Goal: Task Accomplishment & Management: Use online tool/utility

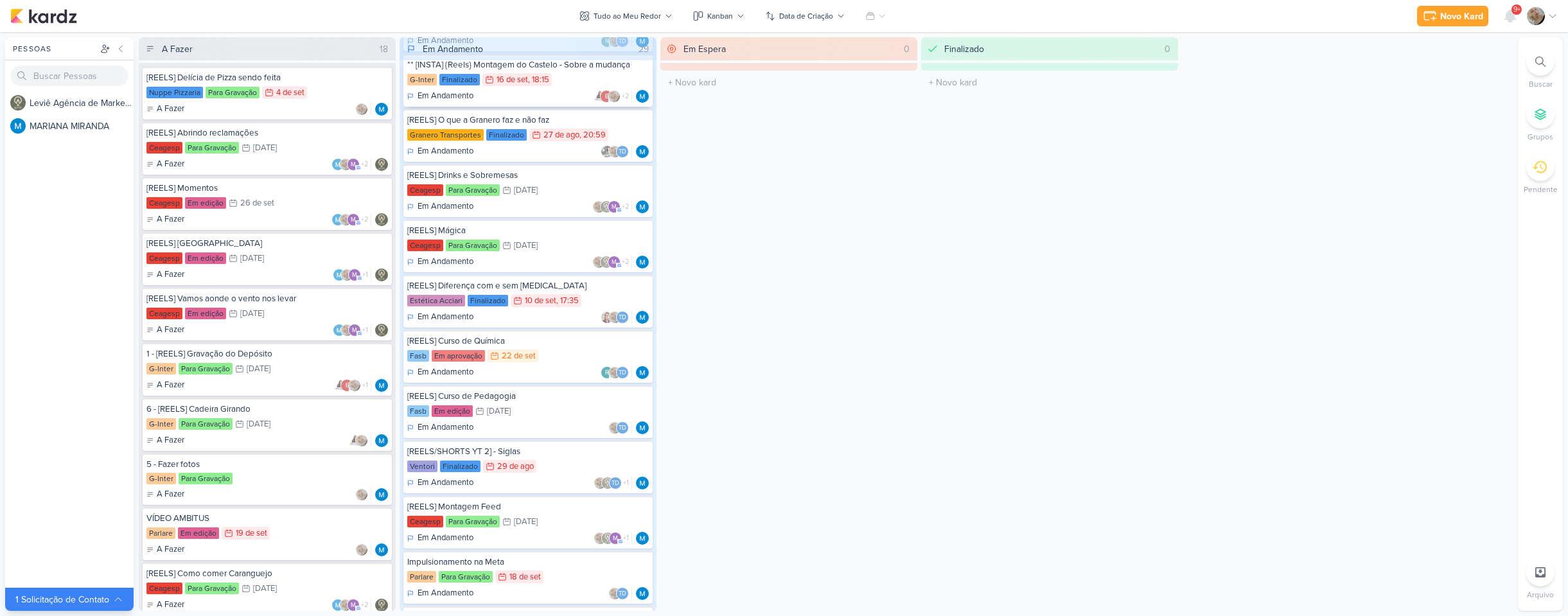
scroll to position [257, 0]
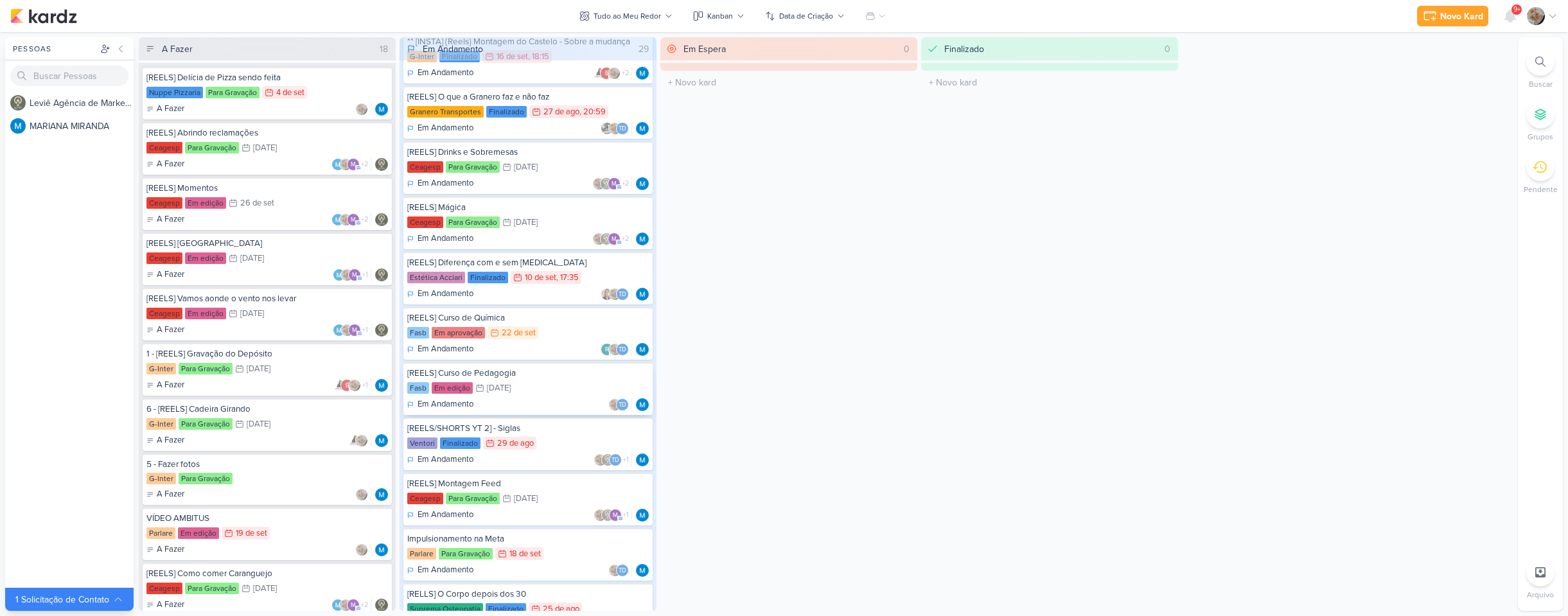
click at [524, 383] on div "Fasb Em edição 4/10 [DATE]" at bounding box center [527, 389] width 241 height 14
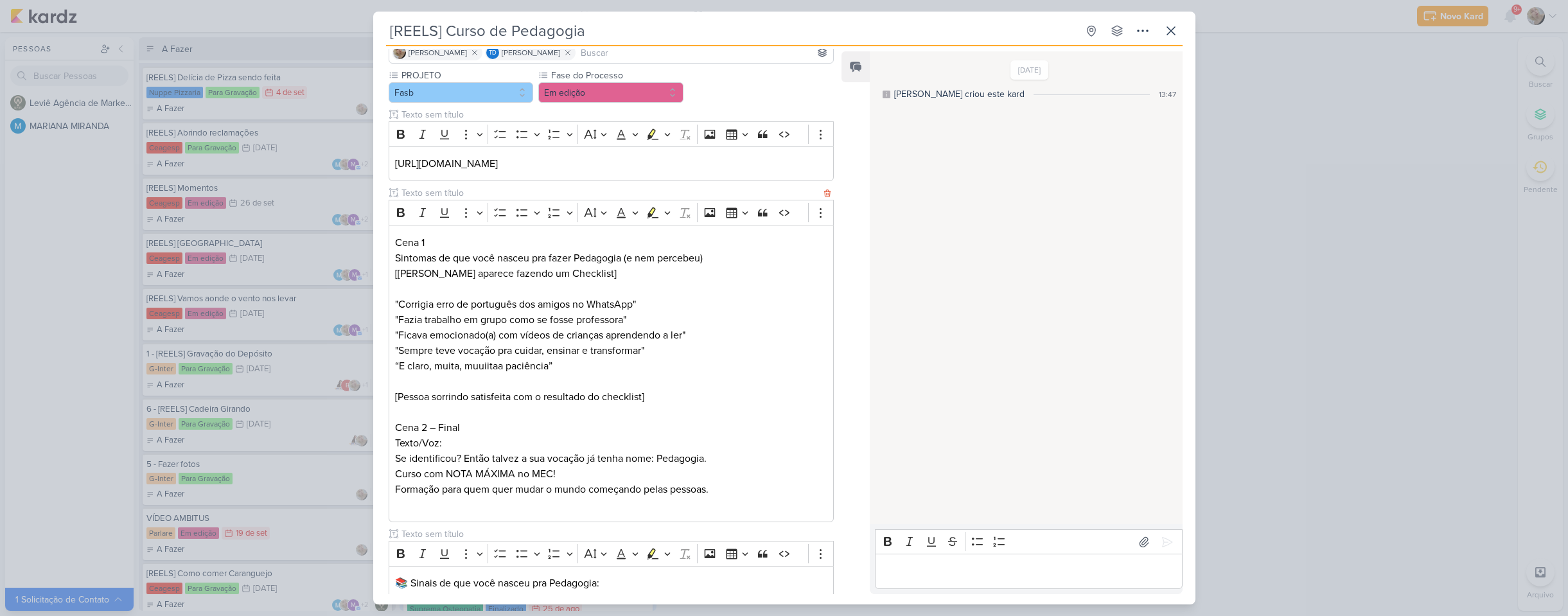
scroll to position [128, 0]
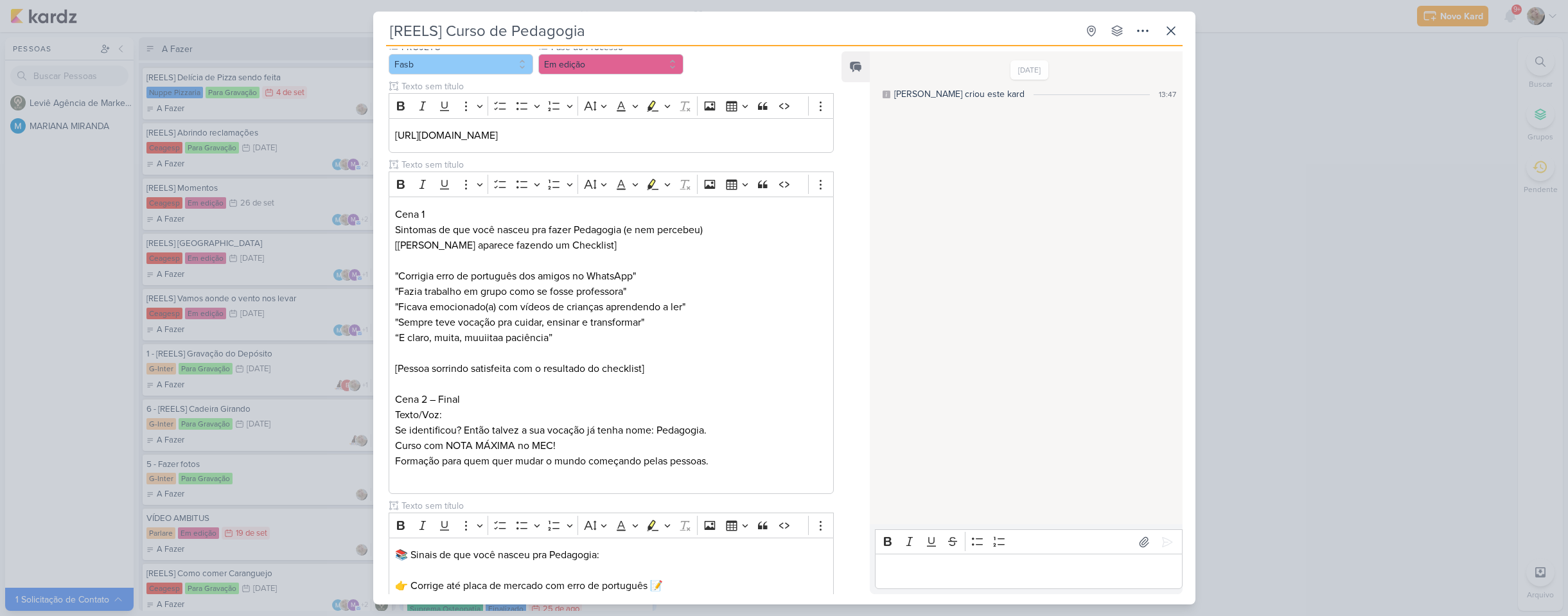
click at [1260, 387] on div "[REELS] Curso de Pedagogia Criado por MARIANA" at bounding box center [784, 308] width 1568 height 616
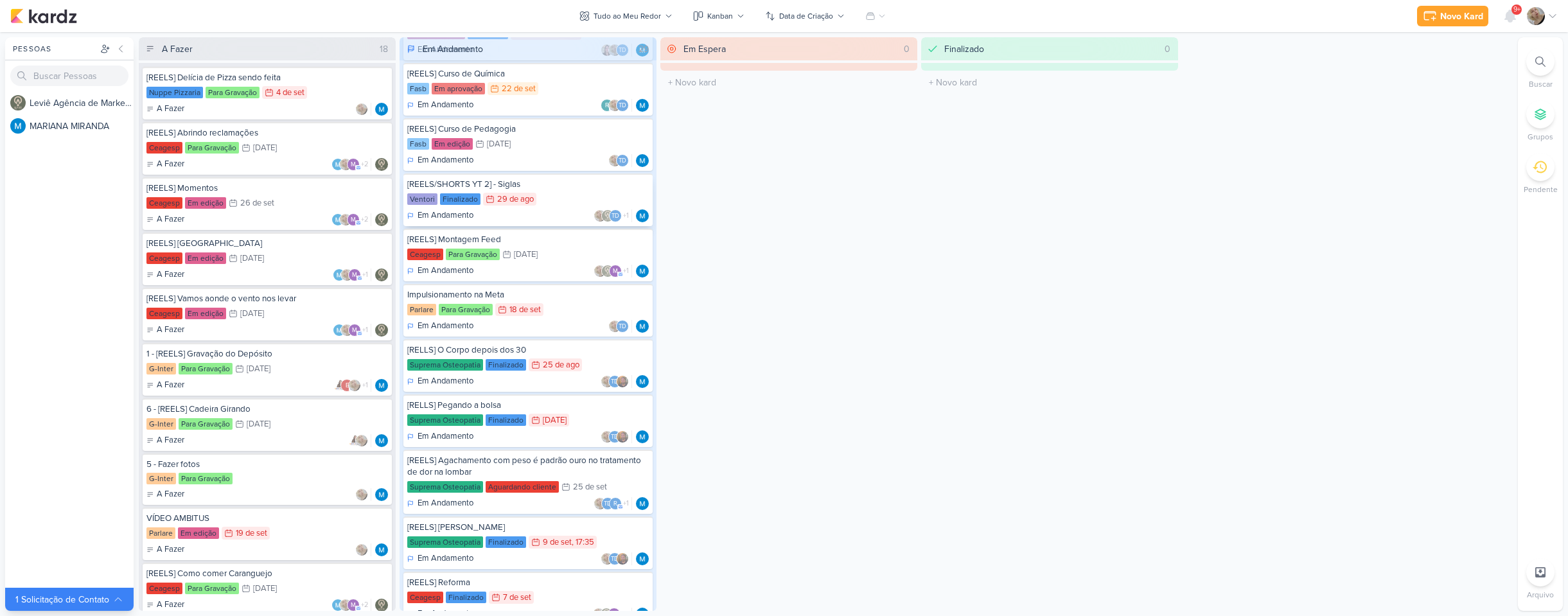
scroll to position [514, 0]
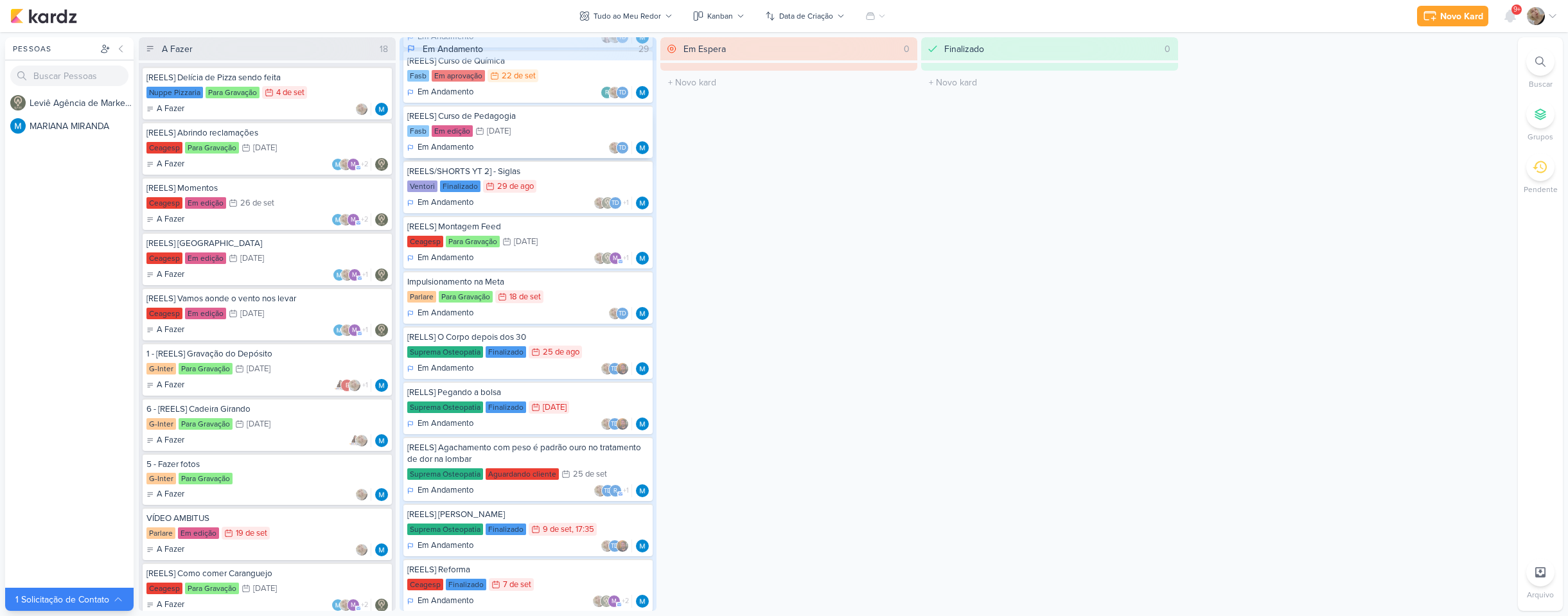
click at [504, 136] on div "[DATE]" at bounding box center [498, 132] width 24 height 9
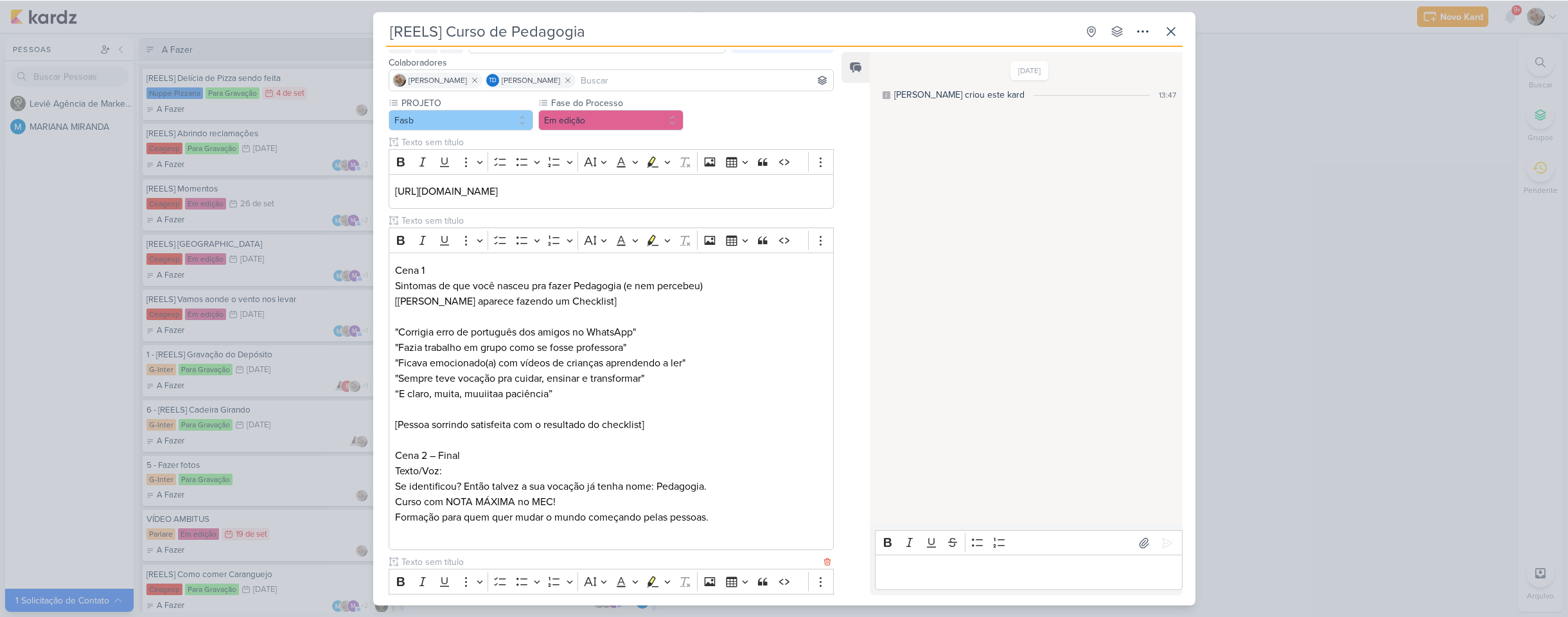
scroll to position [0, 0]
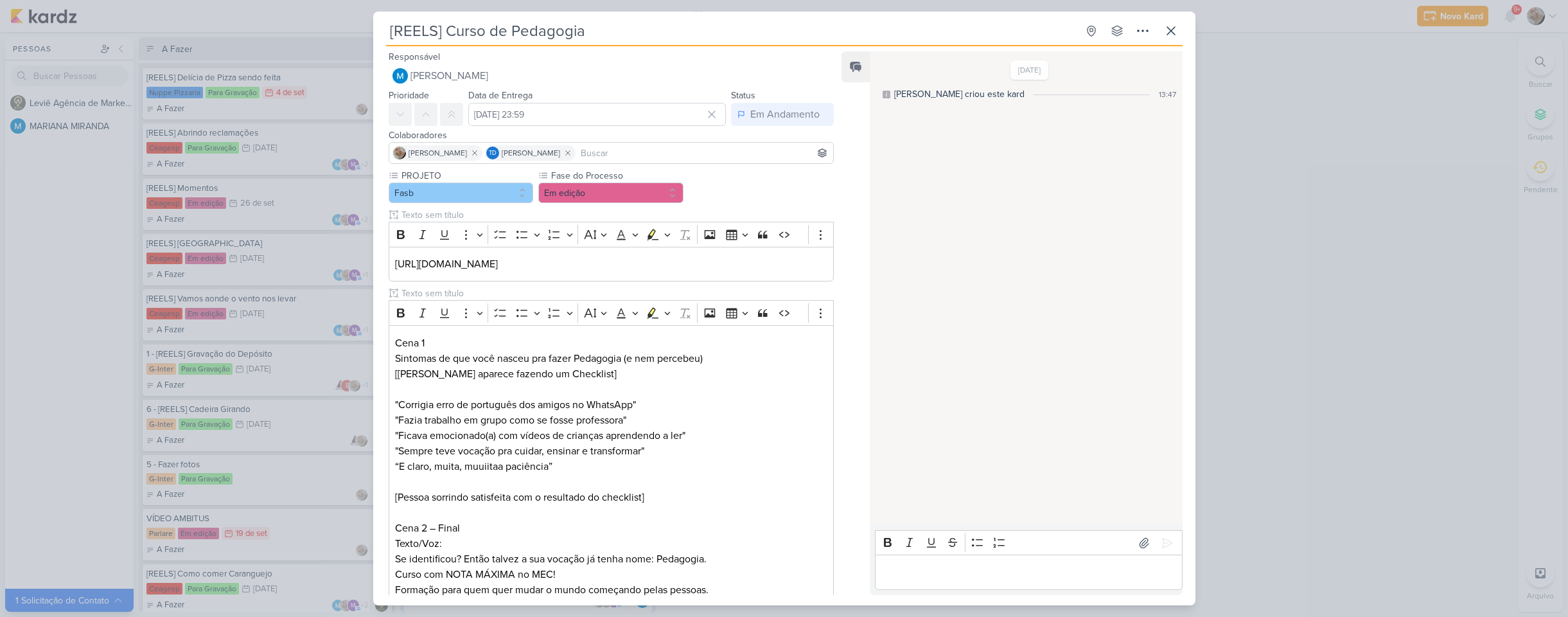
click at [87, 177] on div "[REELS] Curso de Pedagogia Criado por MARIANA" at bounding box center [784, 308] width 1568 height 617
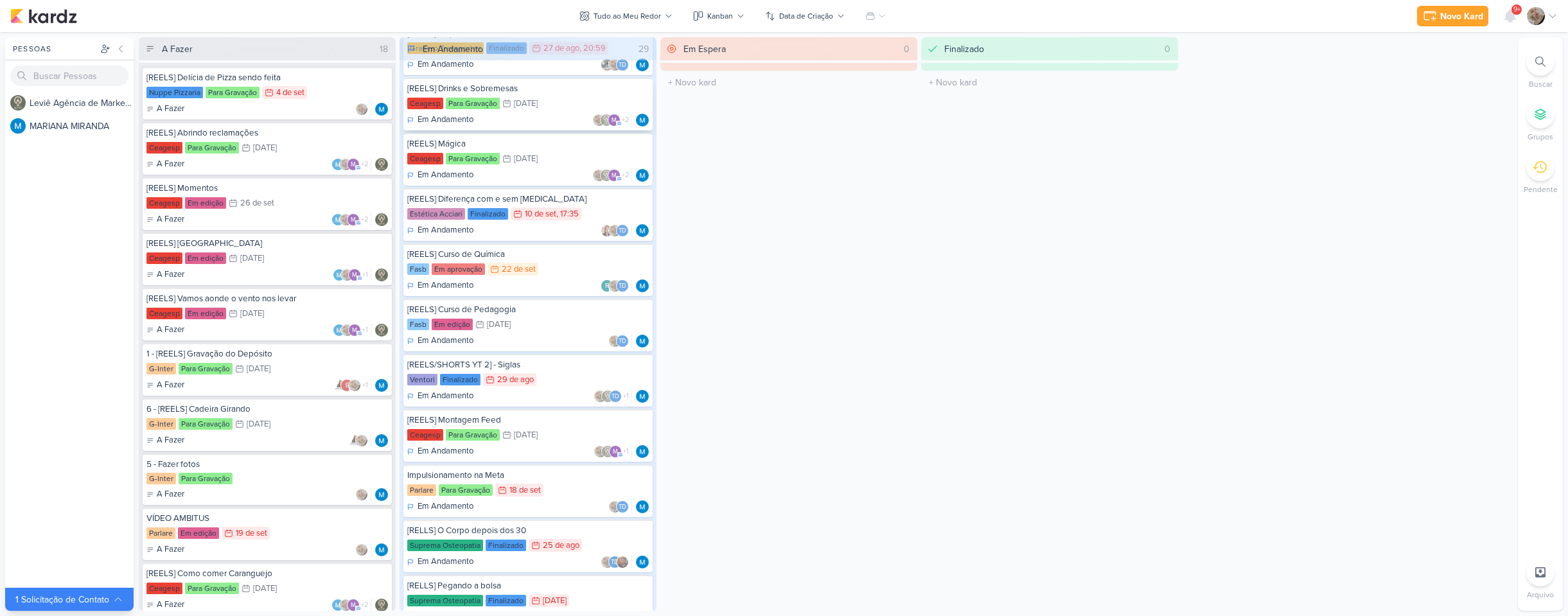
scroll to position [322, 0]
click at [522, 314] on div "[REELS] Curso de Pedagogia" at bounding box center [527, 308] width 241 height 11
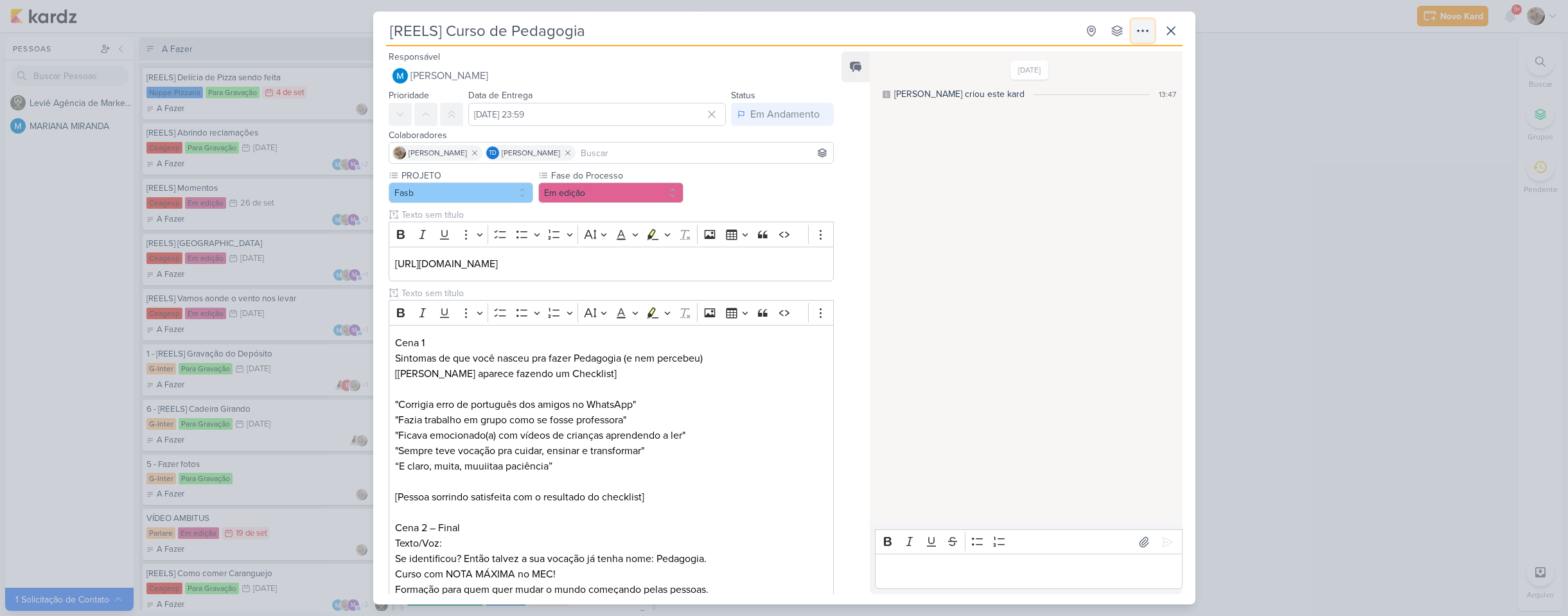
click at [1139, 33] on icon at bounding box center [1143, 31] width 16 height 16
click at [1116, 59] on button "Copiar Link" at bounding box center [1098, 60] width 164 height 21
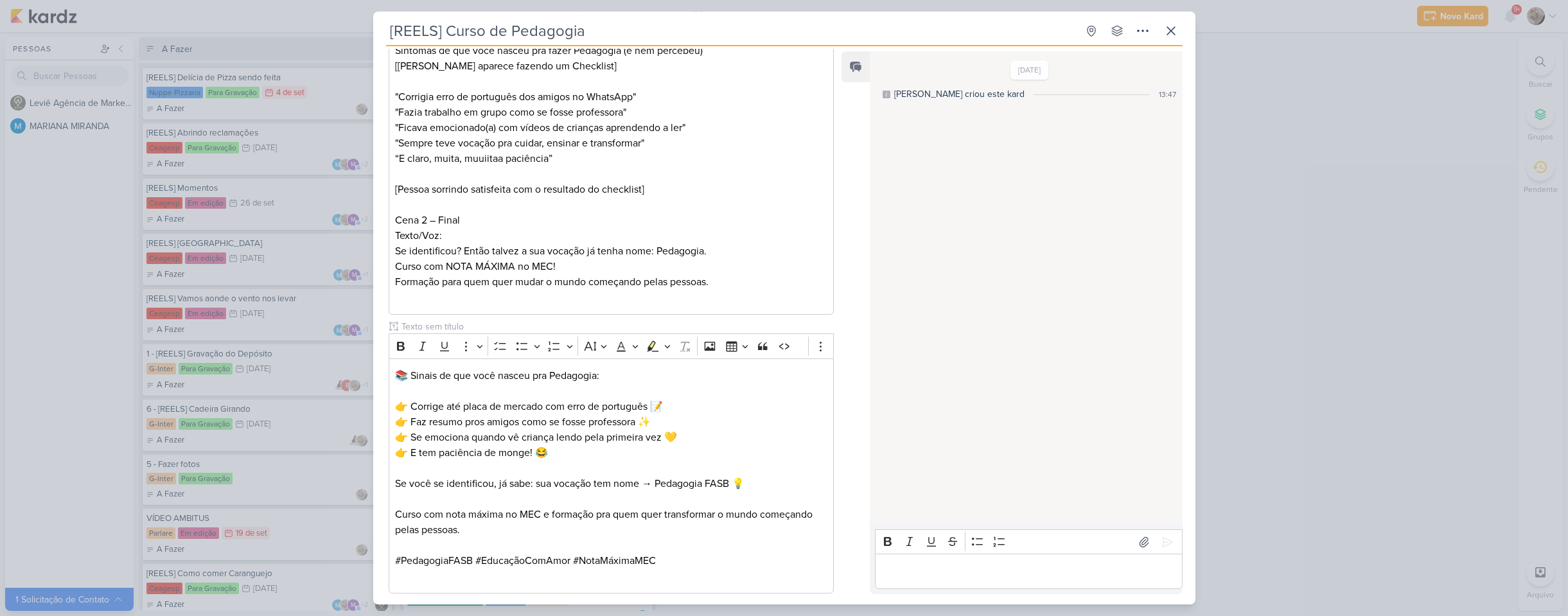
scroll to position [378, 0]
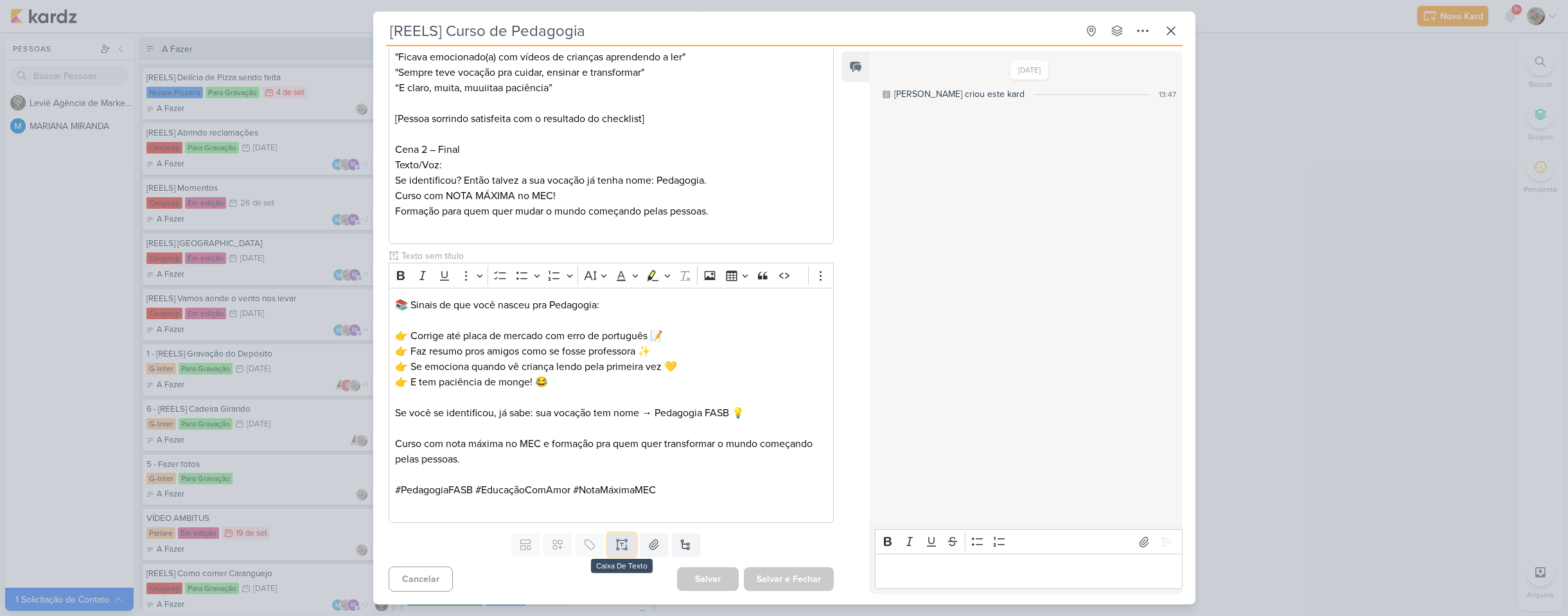
click at [625, 548] on icon at bounding box center [625, 549] width 2 height 2
click at [573, 527] on div "PROJETO Fasb Fase do Processo" at bounding box center [612, 196] width 446 height 811
click at [558, 535] on input "text" at bounding box center [610, 534] width 422 height 13
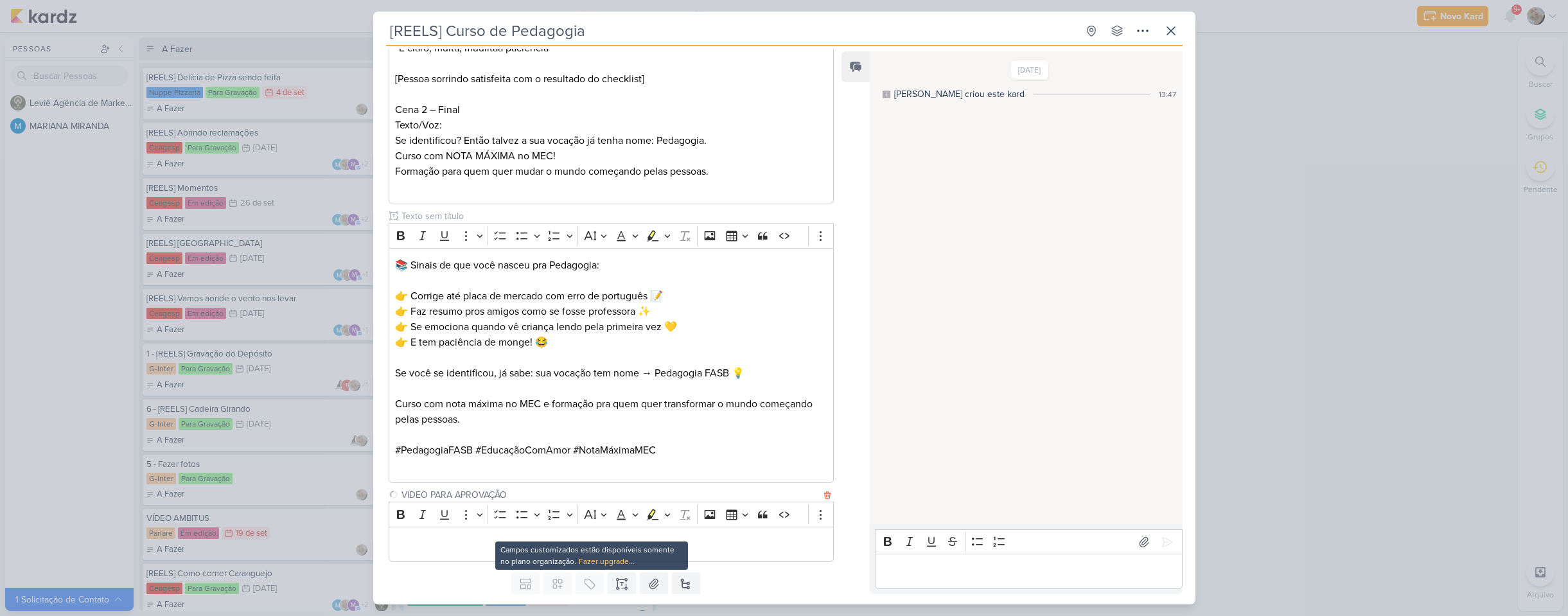
scroll to position [457, 0]
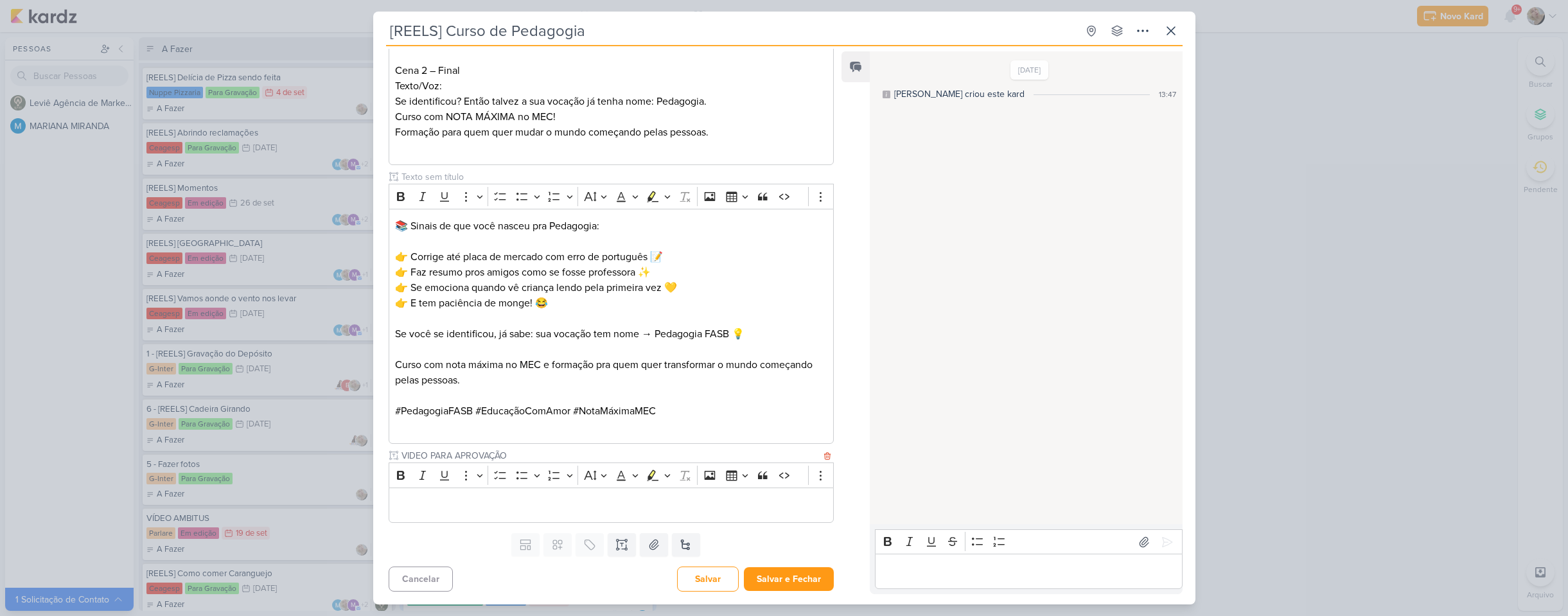
type input "VIDEO PARA APROVAÇÃO"
click at [545, 486] on div "Bold Italic Underline More To-do List Bulleted List Bulleted List Numbered List…" at bounding box center [598, 476] width 415 height 24
click at [537, 502] on p "Editor editing area: main" at bounding box center [610, 505] width 431 height 16
click at [799, 585] on button "Salvar e Fechar" at bounding box center [788, 579] width 90 height 24
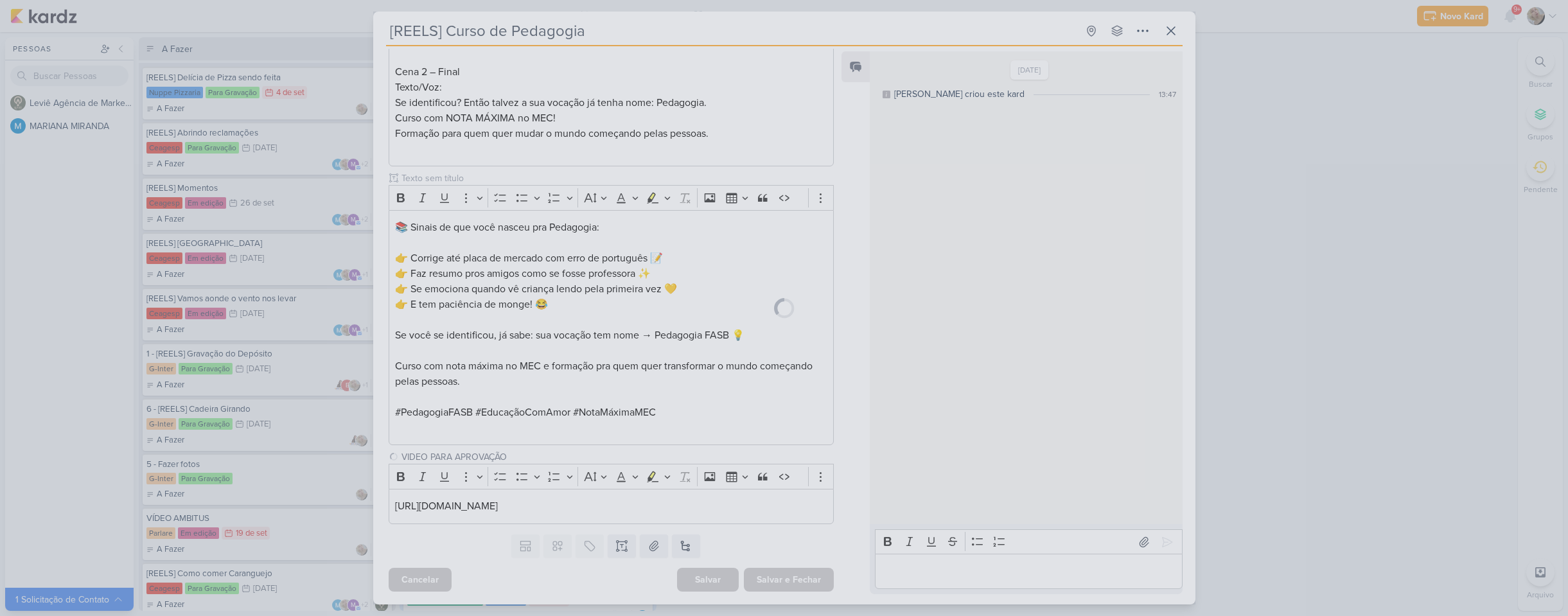
scroll to position [456, 0]
